Goal: Task Accomplishment & Management: Manage account settings

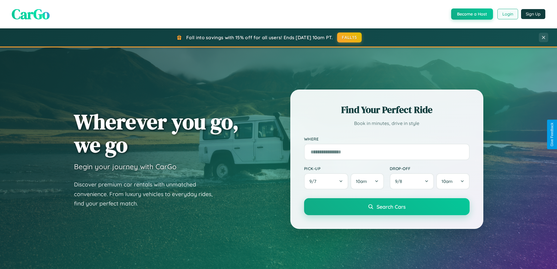
click at [507, 14] on button "Login" at bounding box center [508, 14] width 21 height 11
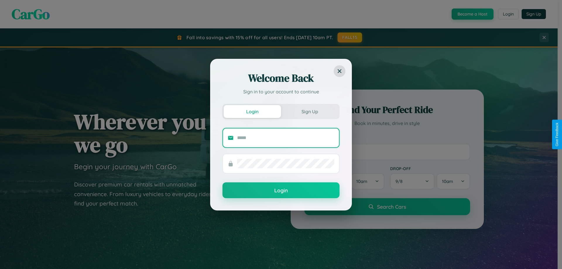
click at [285, 137] on input "text" at bounding box center [285, 137] width 97 height 9
type input "**********"
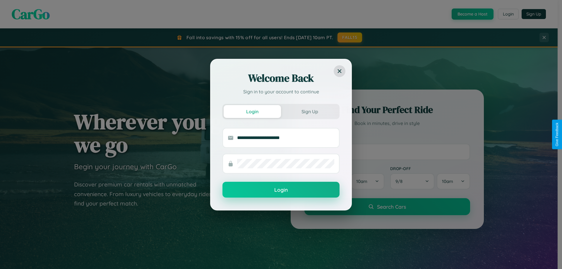
click at [281, 190] on button "Login" at bounding box center [280, 190] width 117 height 16
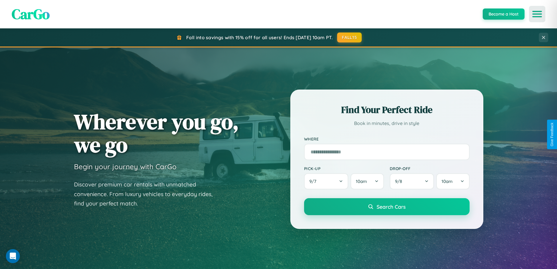
click at [537, 14] on icon "Open menu" at bounding box center [537, 13] width 8 height 5
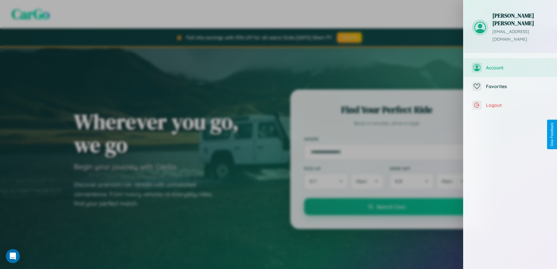
click at [510, 65] on span "Account" at bounding box center [517, 68] width 62 height 6
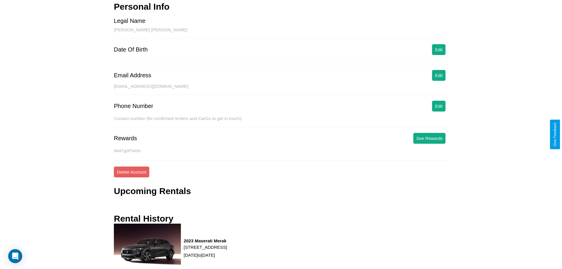
scroll to position [67, 0]
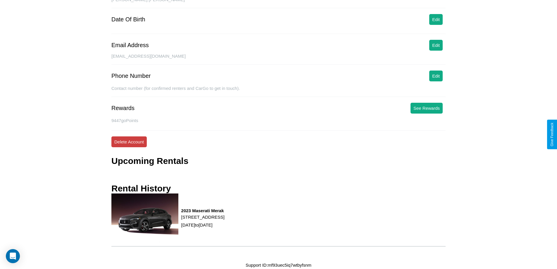
click at [129, 142] on button "Delete Account" at bounding box center [128, 141] width 35 height 11
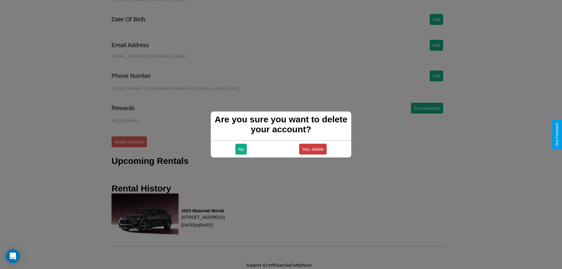
click at [312, 149] on button "Yes, delete" at bounding box center [312, 149] width 27 height 11
